Goal: Information Seeking & Learning: Learn about a topic

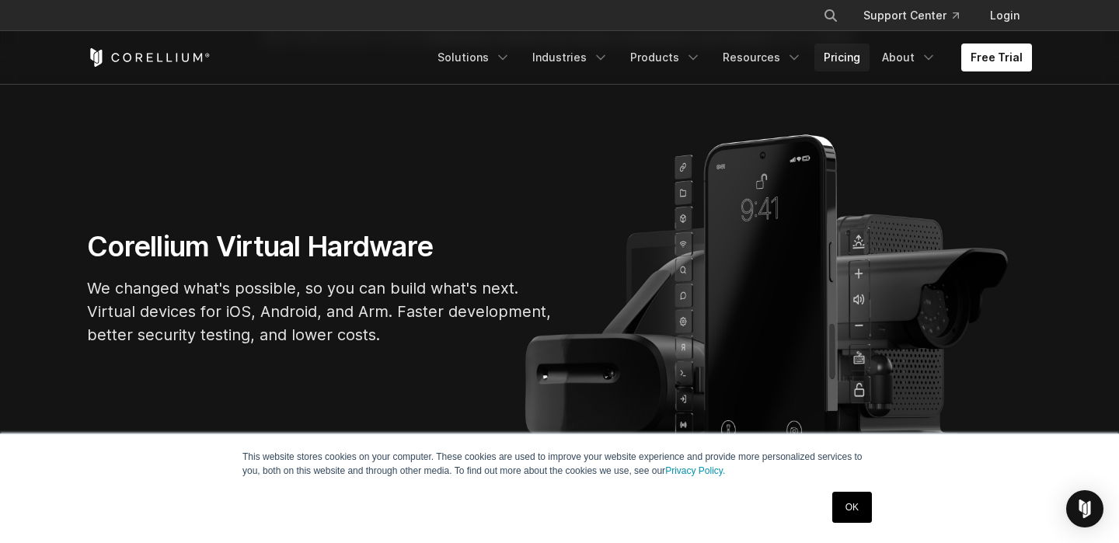
click at [851, 63] on link "Pricing" at bounding box center [842, 58] width 55 height 28
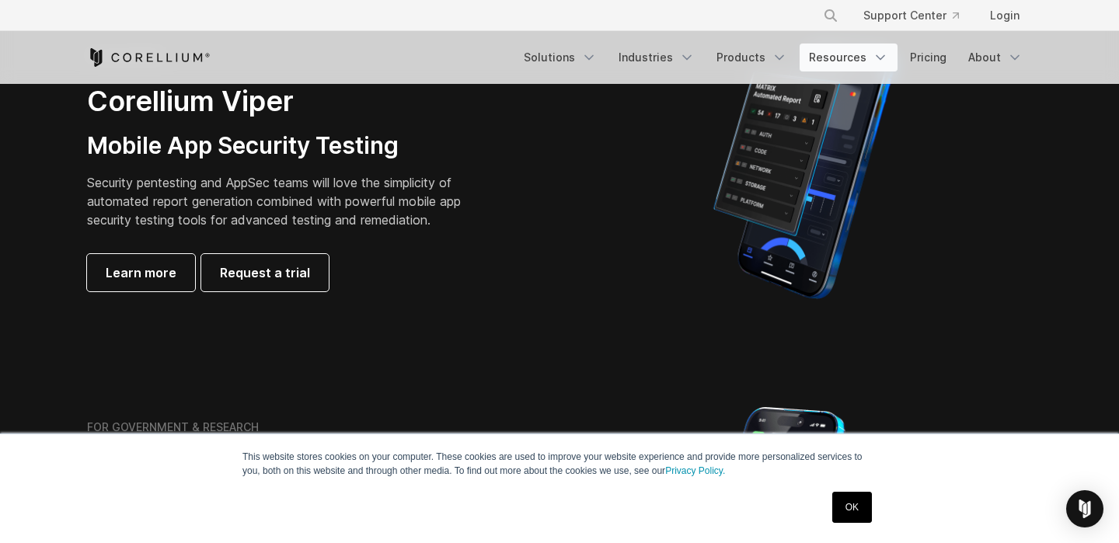
scroll to position [413, 0]
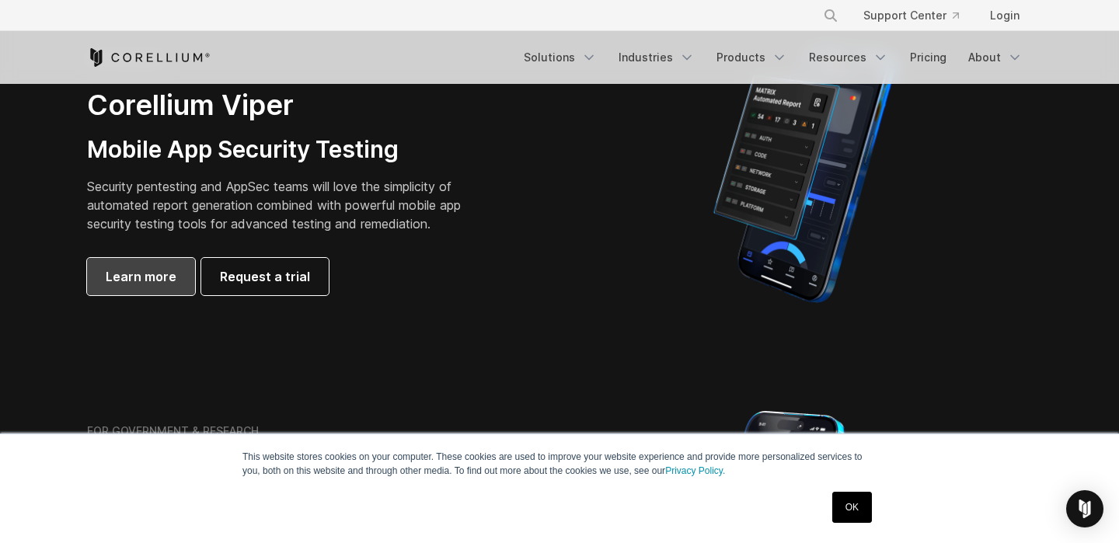
click at [150, 277] on span "Learn more" at bounding box center [141, 276] width 71 height 19
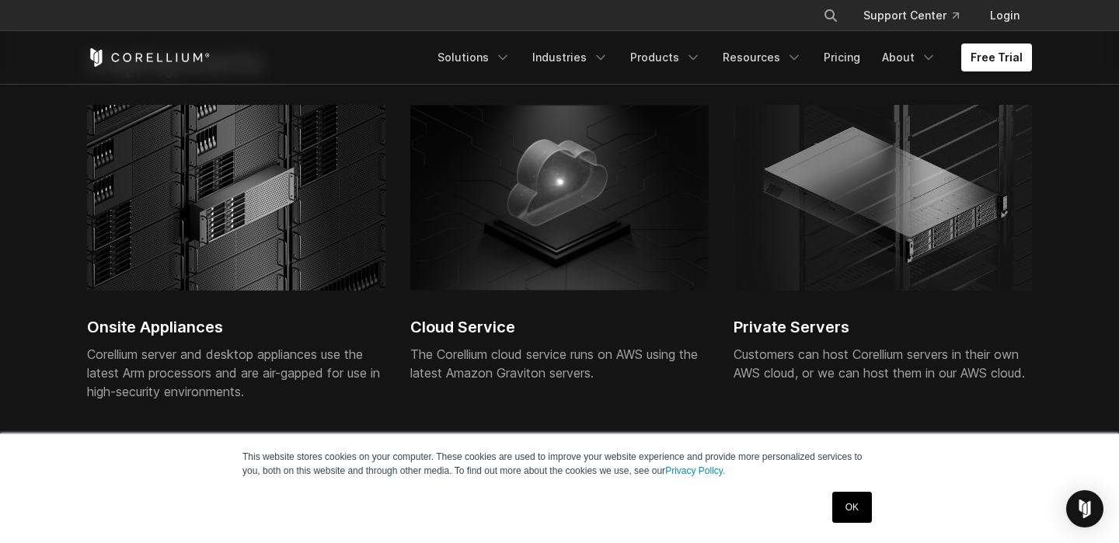
scroll to position [3540, 0]
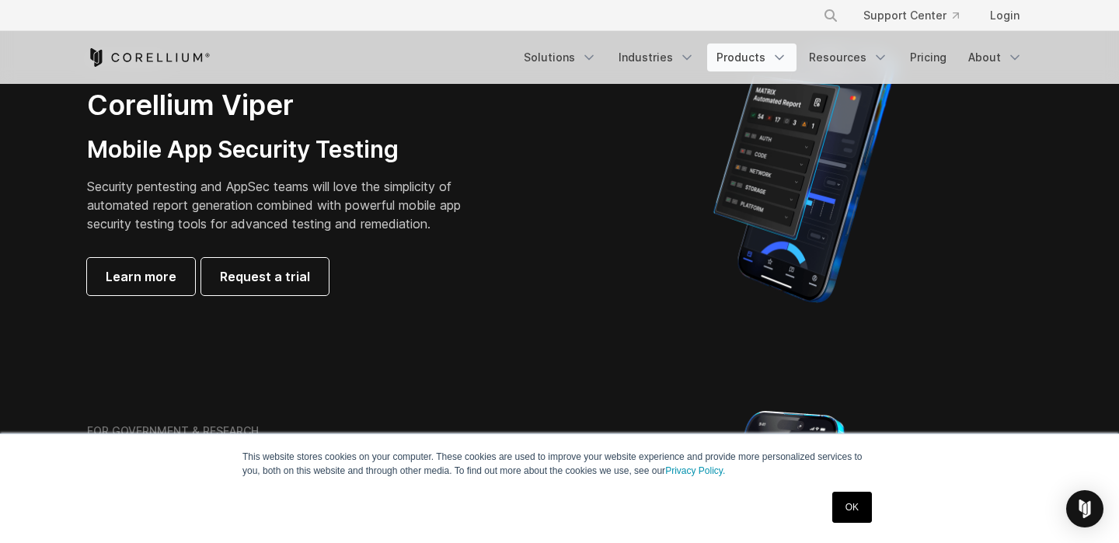
click at [775, 58] on link "Products" at bounding box center [751, 58] width 89 height 28
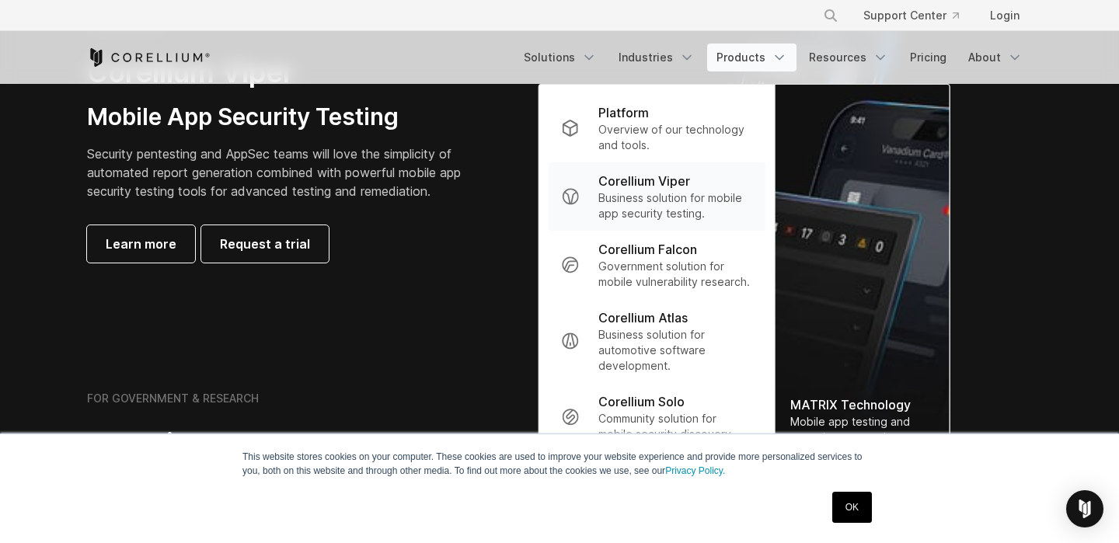
scroll to position [447, 0]
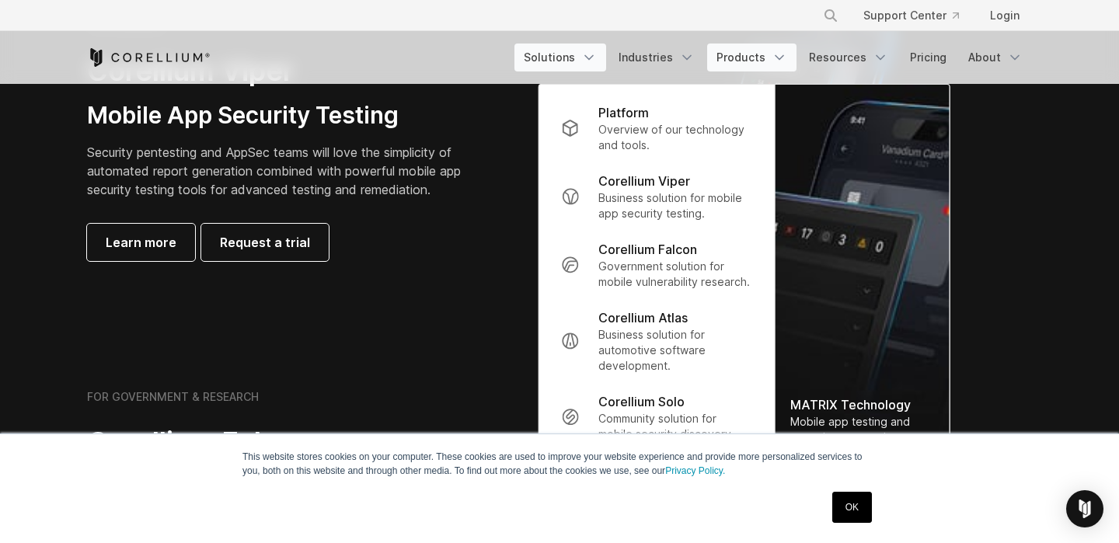
click at [592, 53] on icon "Navigation Menu" at bounding box center [589, 58] width 16 height 16
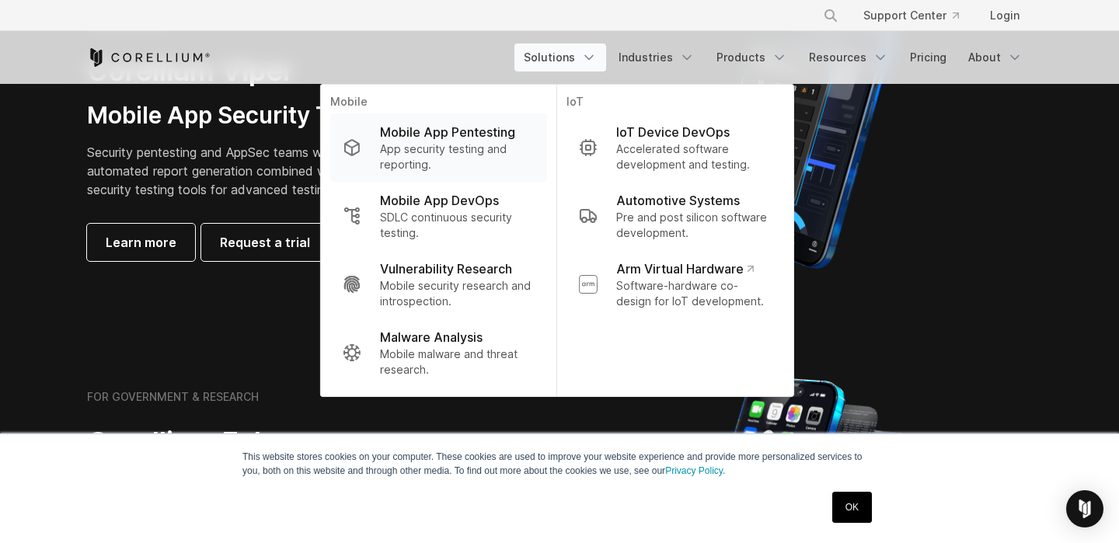
click at [437, 148] on p "App security testing and reporting." at bounding box center [457, 156] width 155 height 31
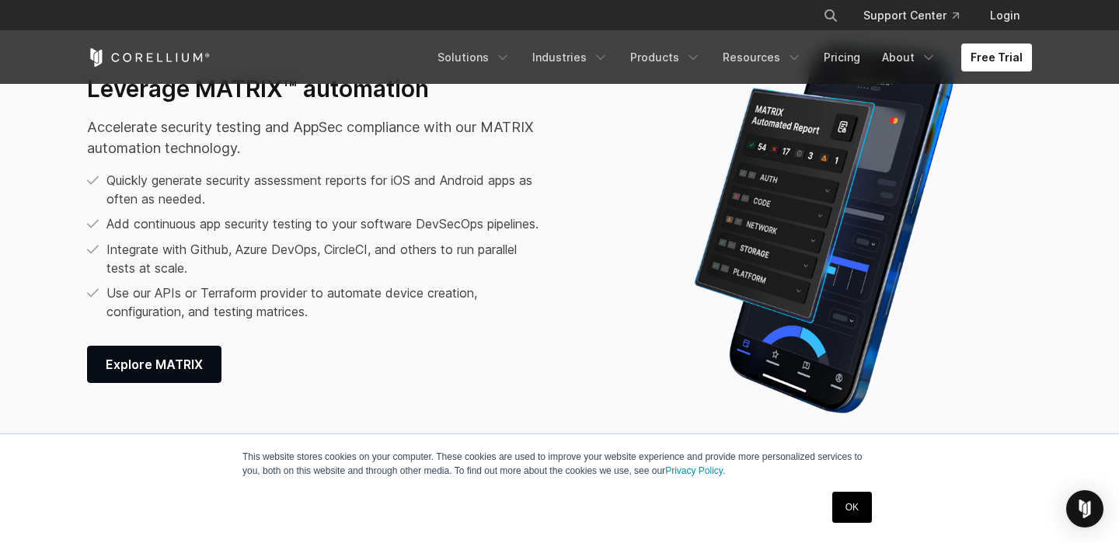
scroll to position [1999, 0]
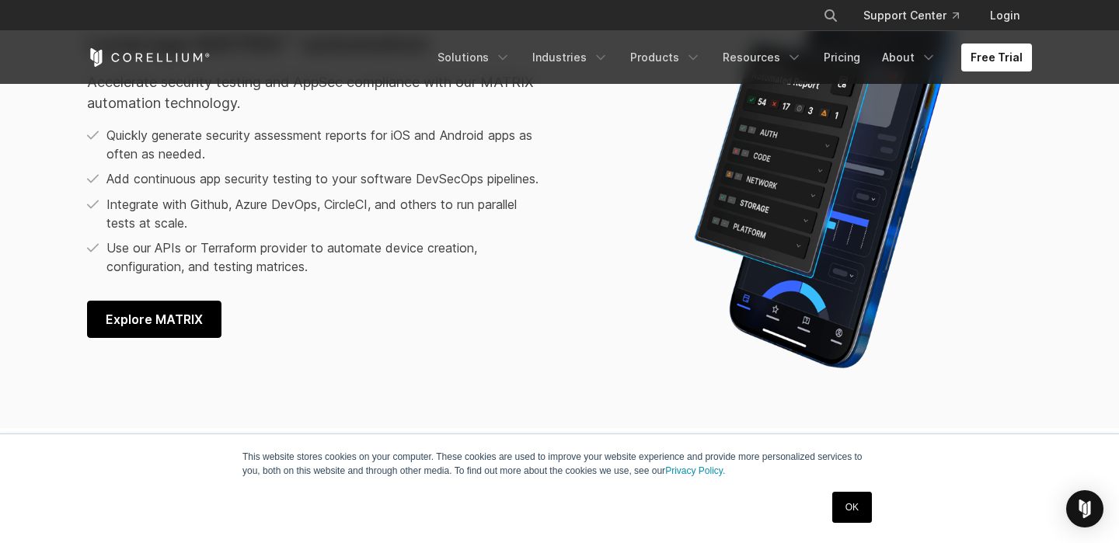
click at [173, 318] on link "Explore MATRIX" at bounding box center [154, 319] width 134 height 37
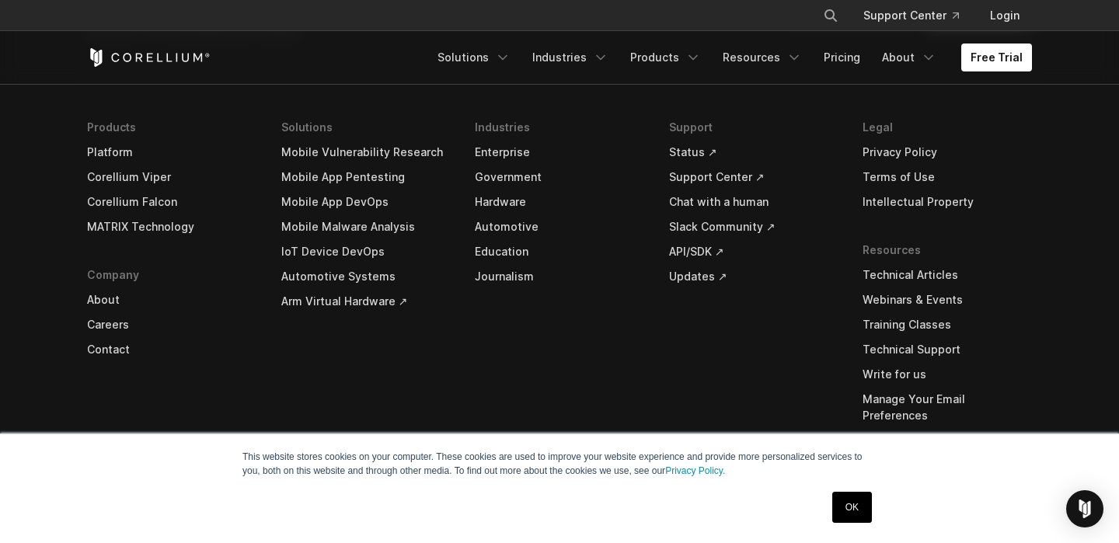
scroll to position [6050, 0]
